Goal: Transaction & Acquisition: Obtain resource

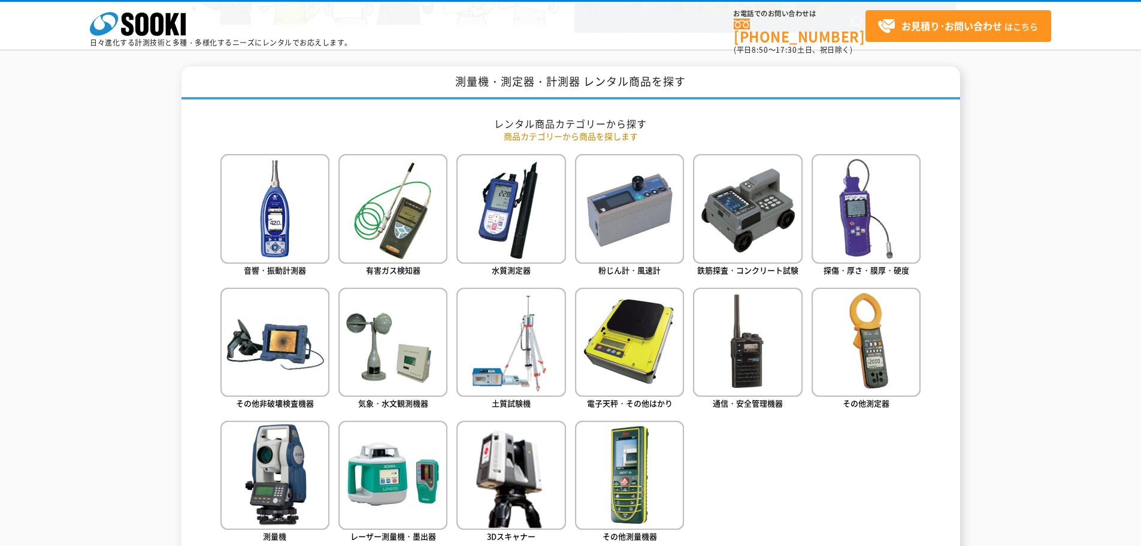
scroll to position [479, 0]
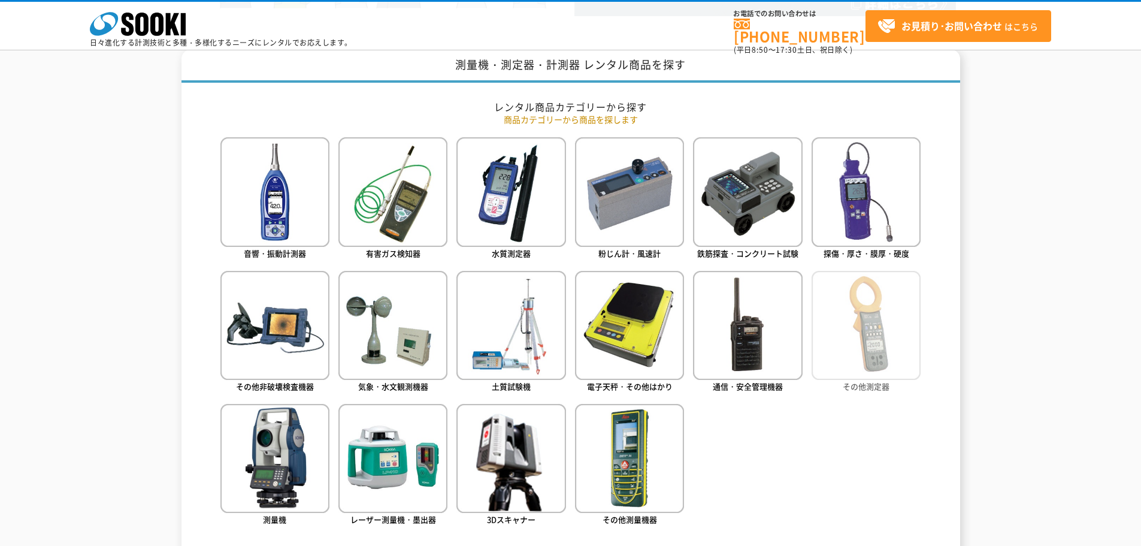
click at [833, 301] on img at bounding box center [865, 325] width 109 height 109
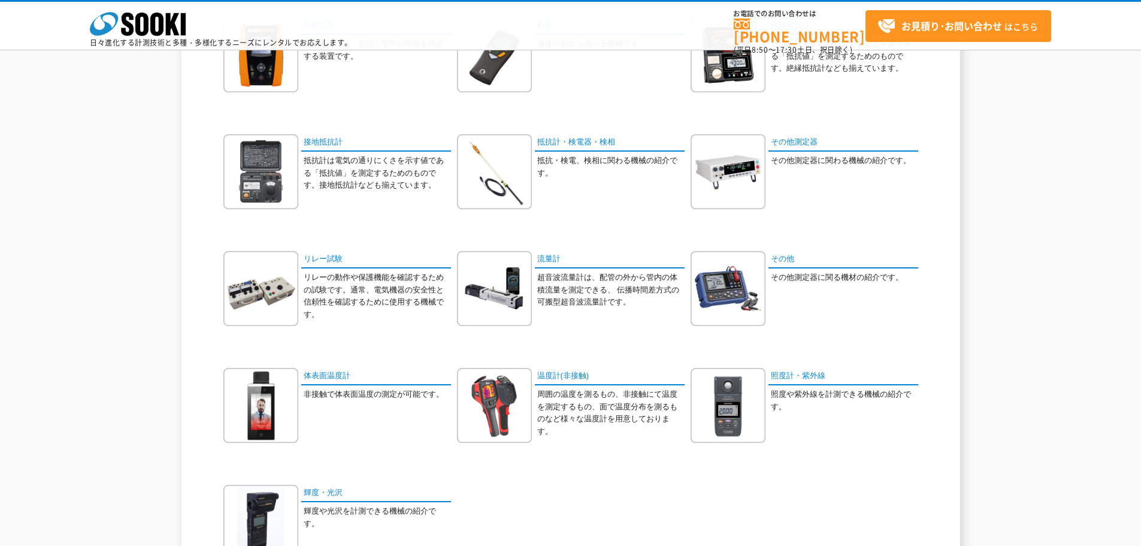
scroll to position [599, 0]
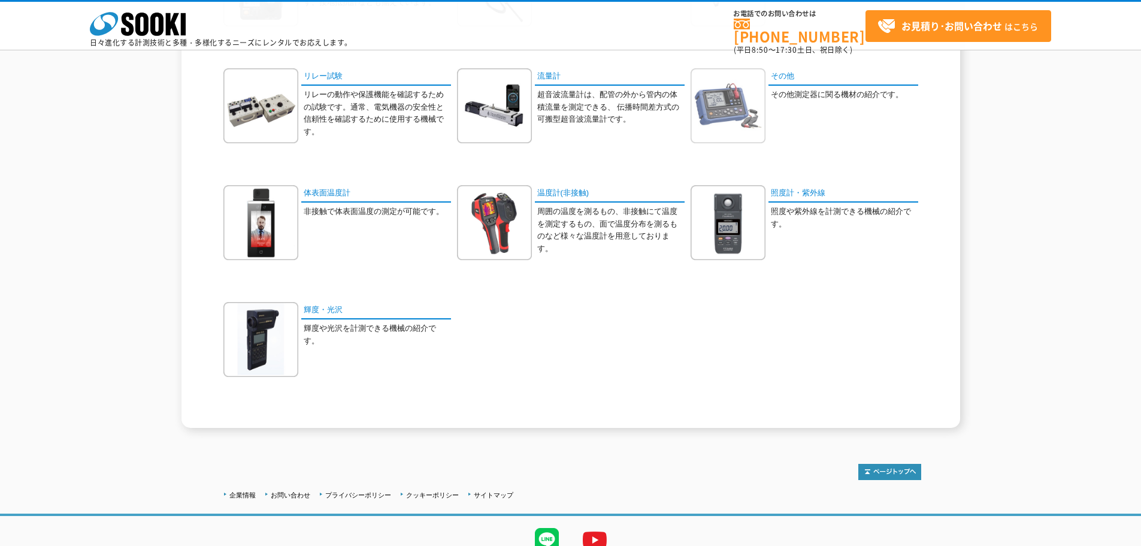
click at [736, 105] on img at bounding box center [727, 105] width 75 height 75
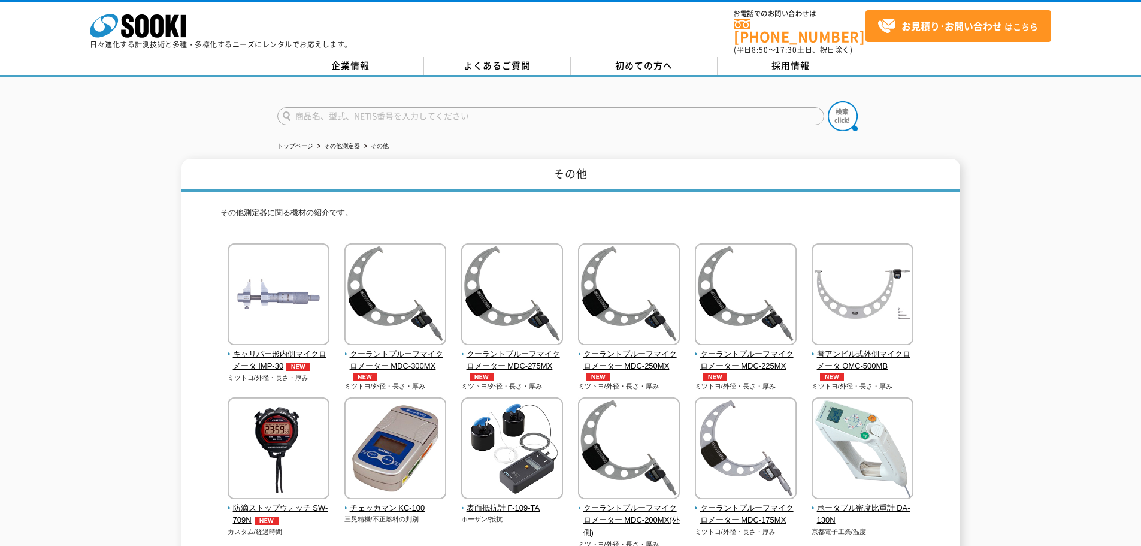
click at [431, 107] on input "text" at bounding box center [550, 116] width 547 height 18
type input "ZTA"
click at [828, 101] on button at bounding box center [843, 116] width 30 height 30
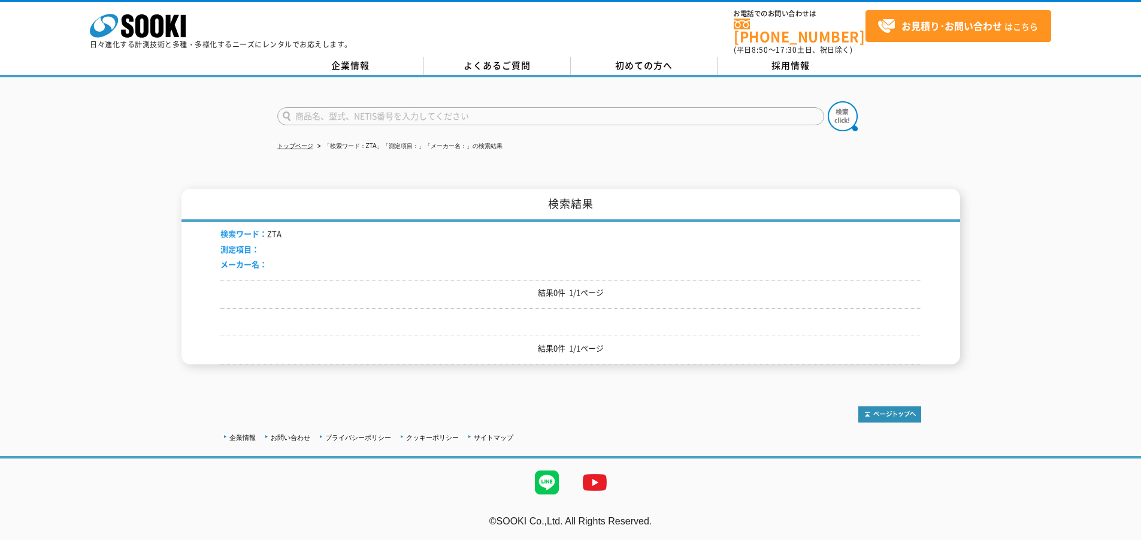
drag, startPoint x: 402, startPoint y: 101, endPoint x: 223, endPoint y: 122, distance: 180.8
click at [223, 122] on div at bounding box center [570, 105] width 1141 height 57
type input "ZTS"
click at [828, 101] on button at bounding box center [843, 116] width 30 height 30
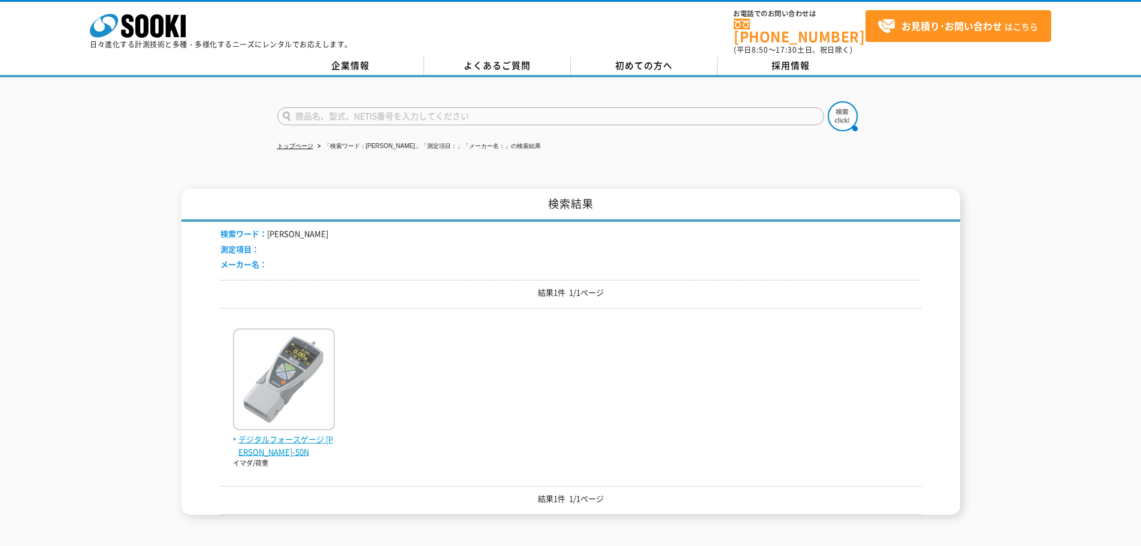
click at [303, 395] on img at bounding box center [284, 380] width 102 height 105
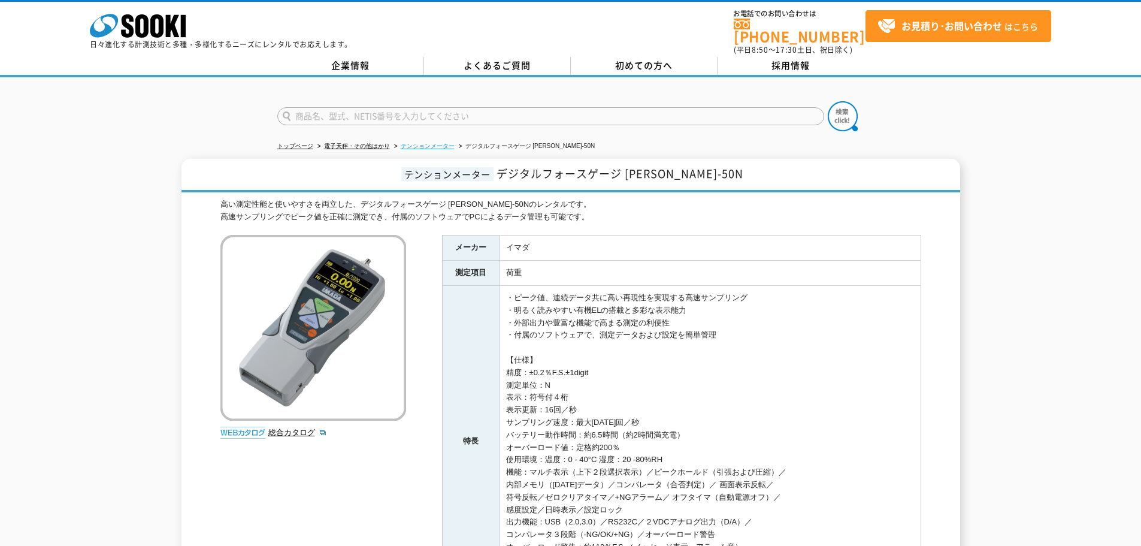
click at [407, 143] on link "テンションメーター" at bounding box center [428, 146] width 54 height 7
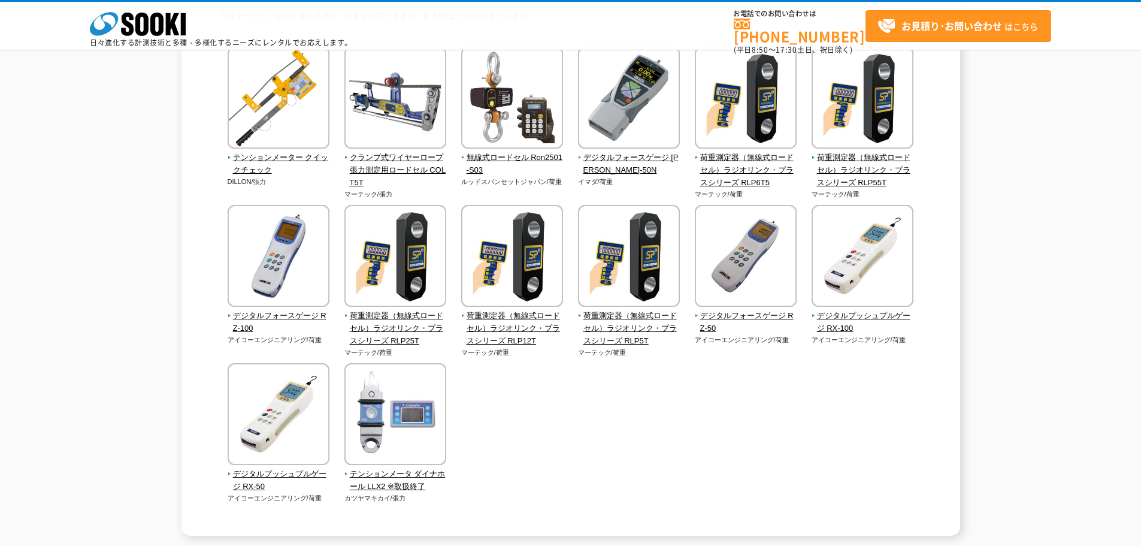
scroll to position [240, 0]
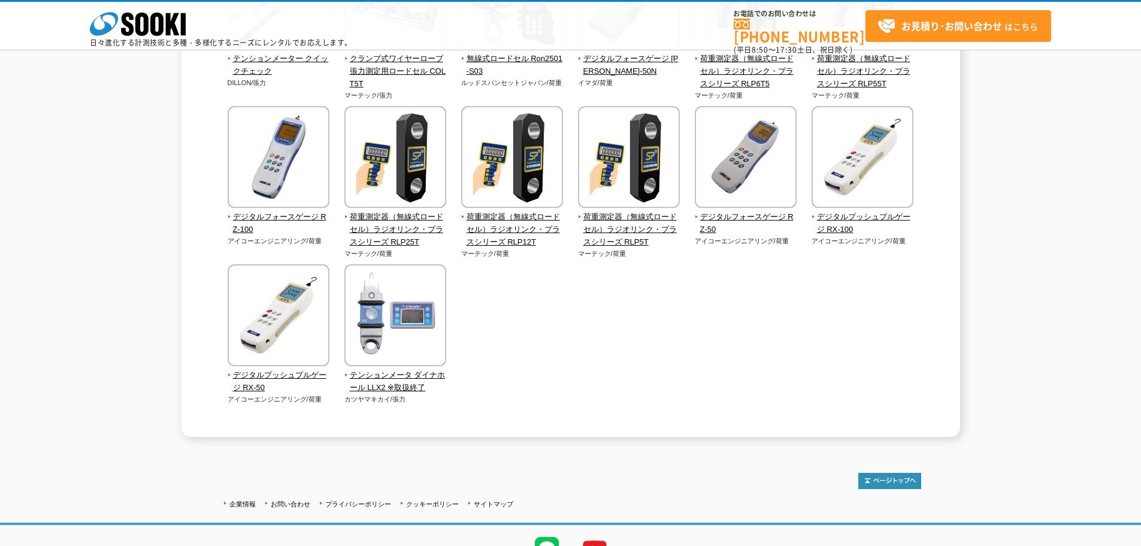
click at [1004, 246] on div "テンションメーター ワイヤーロープなどに加わる張力・荷重を測定できます。最大55tまで取り揃えています。 テンションメーター クイックチェック DILLON/…" at bounding box center [570, 150] width 1141 height 573
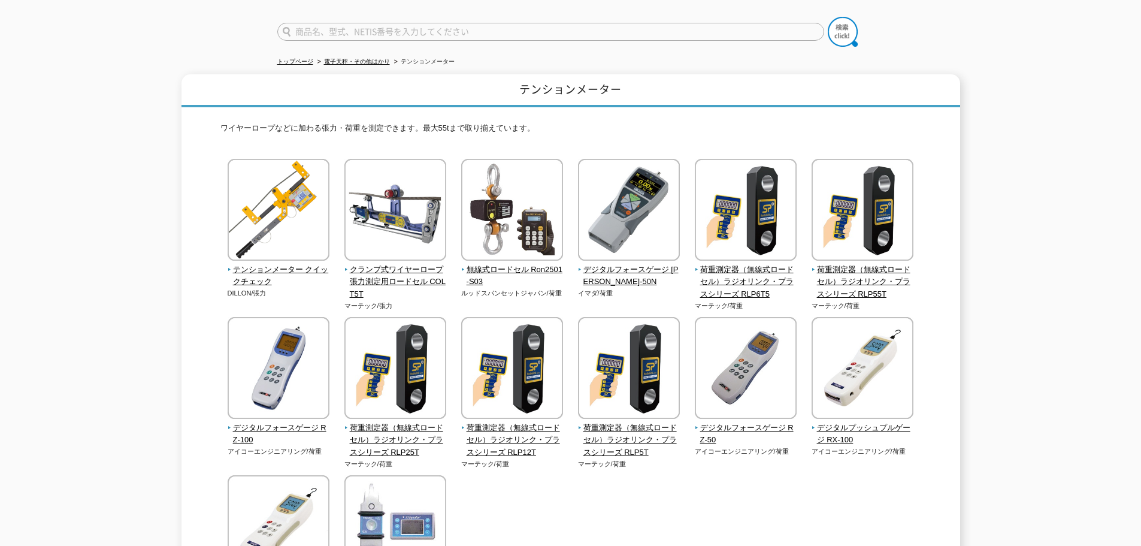
scroll to position [0, 0]
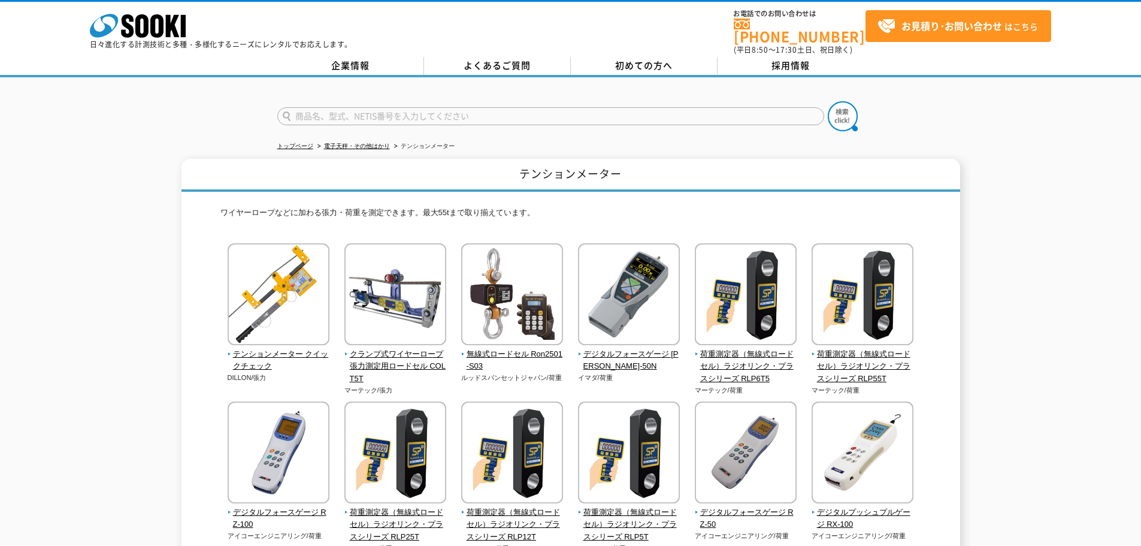
click at [999, 142] on div "トップページ 電子天秤・その他はかり テンションメーター テンションメーター ワイヤーロープなどに加わる張力・荷重を測定できます。最大55tまで取り揃えていま…" at bounding box center [570, 410] width 1141 height 666
click at [149, 236] on div "テンションメーター ワイヤーロープなどに加わる張力・荷重を測定できます。最大55tまで取り揃えています。 テンションメーター クイックチェック DILLON/…" at bounding box center [570, 445] width 1141 height 573
click at [898, 115] on div at bounding box center [570, 105] width 1141 height 57
